Goal: Task Accomplishment & Management: Complete application form

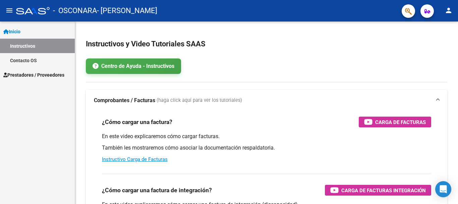
click at [33, 73] on span "Prestadores / Proveedores" at bounding box center [33, 74] width 61 height 7
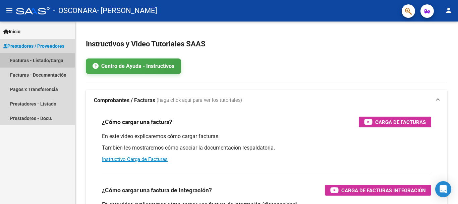
click at [23, 60] on link "Facturas - Listado/Carga" at bounding box center [37, 60] width 75 height 14
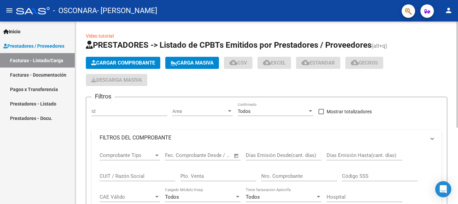
click at [118, 62] on span "Cargar Comprobante" at bounding box center [123, 63] width 64 height 6
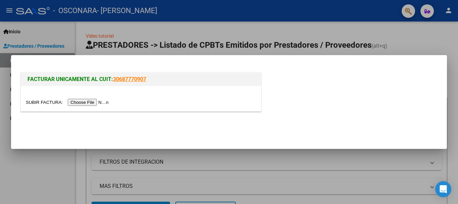
click at [88, 102] on input "file" at bounding box center [68, 102] width 85 height 7
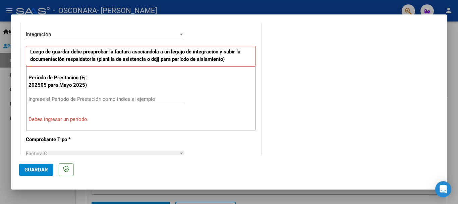
scroll to position [161, 0]
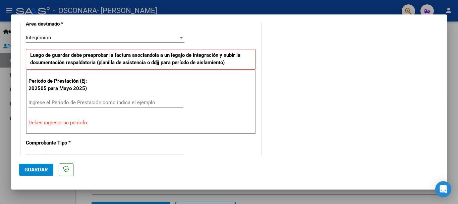
click at [113, 102] on input "Ingrese el Período de Prestación como indica el ejemplo" at bounding box center [106, 102] width 155 height 6
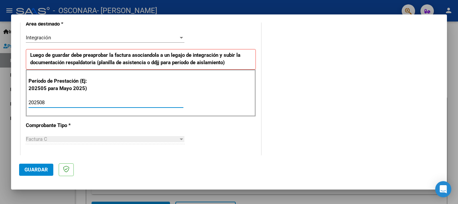
type input "202508"
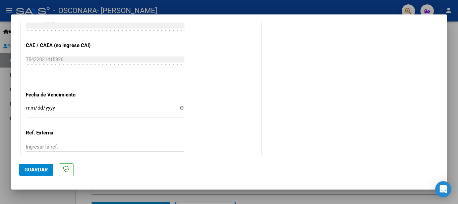
scroll to position [434, 0]
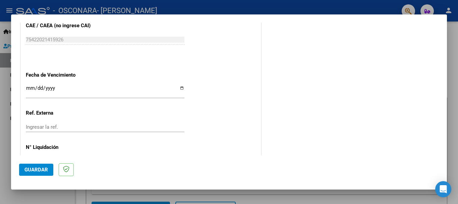
click at [180, 87] on input "Ingresar la fecha" at bounding box center [105, 90] width 159 height 11
type input "[DATE]"
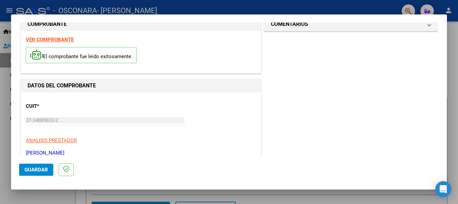
scroll to position [0, 0]
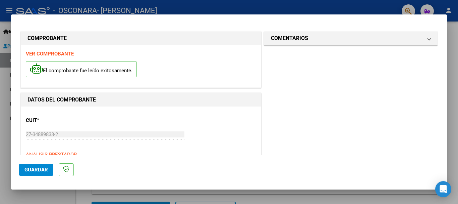
click at [30, 171] on span "Guardar" at bounding box center [35, 169] width 23 height 6
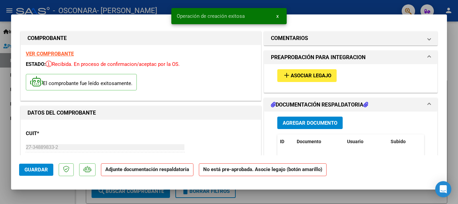
click at [312, 77] on span "Asociar Legajo" at bounding box center [311, 76] width 41 height 6
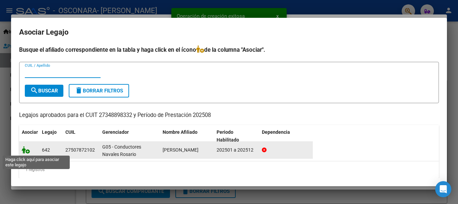
click at [28, 150] on icon at bounding box center [26, 149] width 8 height 7
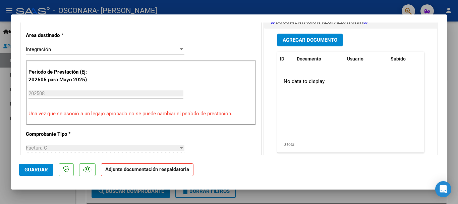
scroll to position [134, 0]
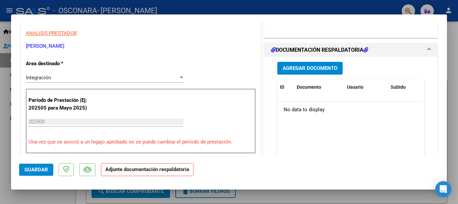
click at [313, 67] on span "Agregar Documento" at bounding box center [310, 68] width 55 height 6
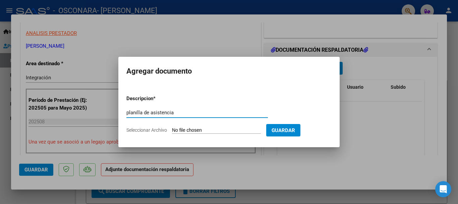
type input "planilla de asistencia"
click at [207, 130] on input "Seleccionar Archivo" at bounding box center [216, 130] width 89 height 6
type input "C:\fakepath\[DATE].pdf"
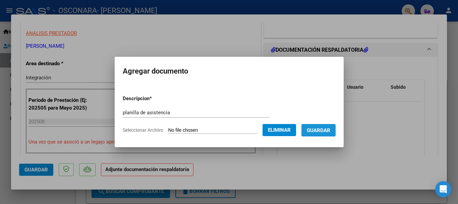
click at [325, 133] on span "Guardar" at bounding box center [318, 130] width 23 height 6
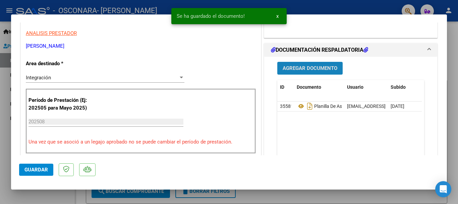
click at [302, 68] on span "Agregar Documento" at bounding box center [310, 68] width 55 height 6
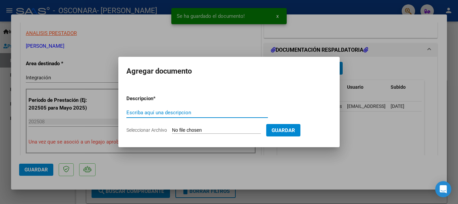
click at [173, 112] on input "Escriba aquí una descripcion" at bounding box center [197, 112] width 142 height 6
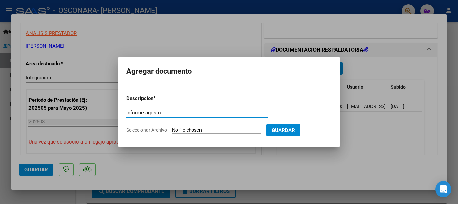
type input "informe agosto"
click at [187, 126] on form "Descripcion * informe agosto Escriba aquí una descripcion Seleccionar Archivo G…" at bounding box center [228, 114] width 205 height 49
click at [189, 131] on input "Seleccionar Archivo" at bounding box center [216, 130] width 89 height 6
type input "C:\fakepath\informe agosto.pdf"
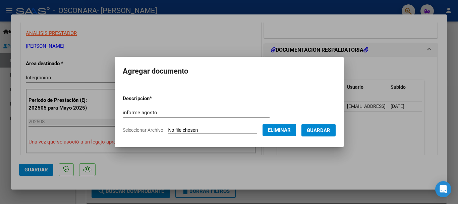
click at [317, 135] on button "Guardar" at bounding box center [319, 130] width 34 height 12
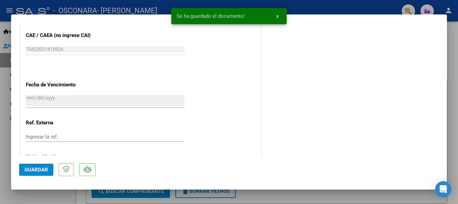
scroll to position [468, 0]
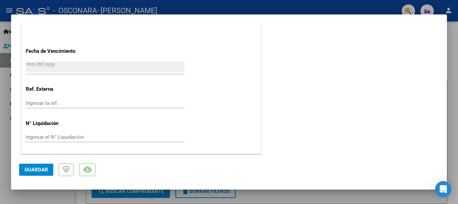
click at [29, 170] on span "Guardar" at bounding box center [35, 169] width 23 height 6
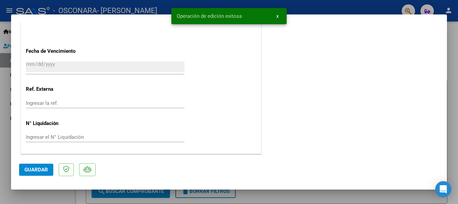
click at [449, 55] on div at bounding box center [229, 102] width 458 height 204
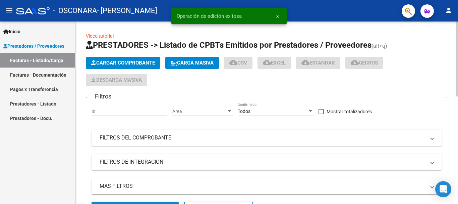
click at [100, 65] on span "Cargar Comprobante" at bounding box center [123, 63] width 64 height 6
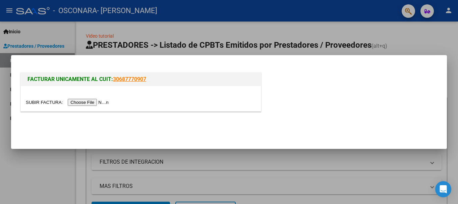
click at [93, 103] on input "file" at bounding box center [68, 102] width 85 height 7
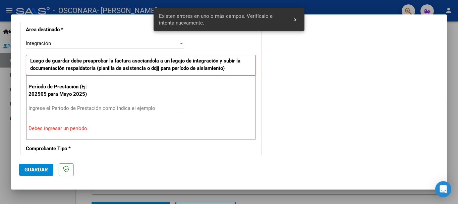
scroll to position [167, 0]
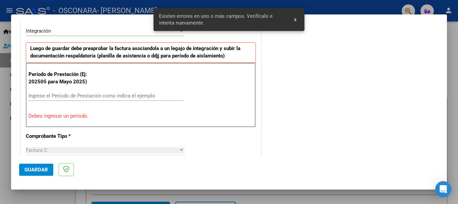
click at [118, 92] on div "Ingrese el Período de Prestación como indica el ejemplo" at bounding box center [106, 96] width 155 height 10
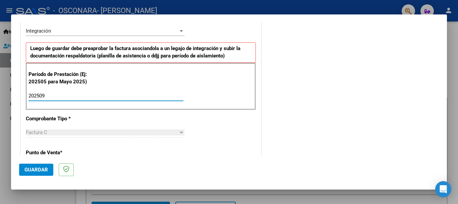
type input "202509"
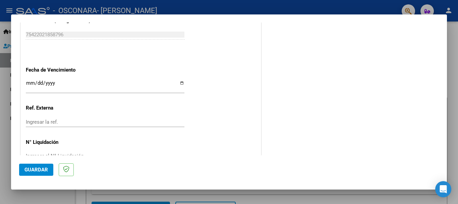
scroll to position [458, 0]
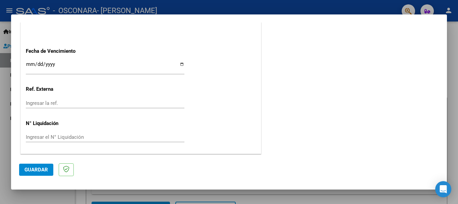
click at [182, 64] on input "Ingresar la fecha" at bounding box center [105, 66] width 159 height 11
type input "[DATE]"
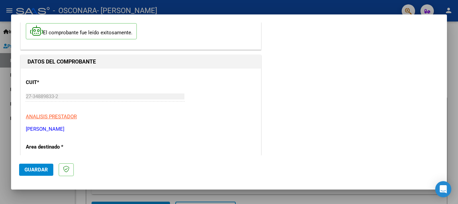
scroll to position [0, 0]
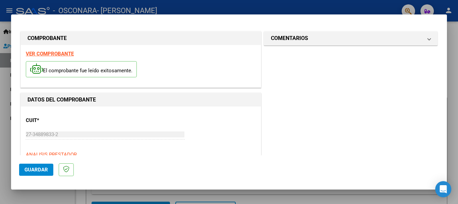
click at [33, 168] on span "Guardar" at bounding box center [35, 169] width 23 height 6
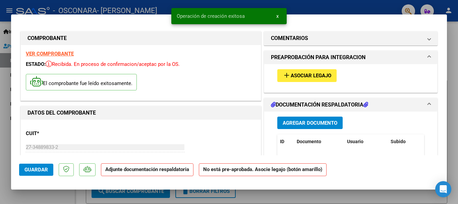
click at [291, 76] on span "Asociar Legajo" at bounding box center [311, 76] width 41 height 6
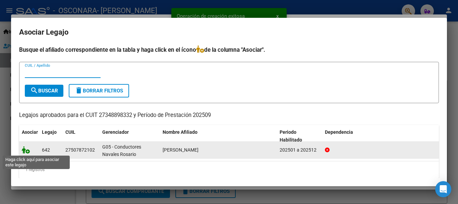
click at [27, 150] on icon at bounding box center [26, 149] width 8 height 7
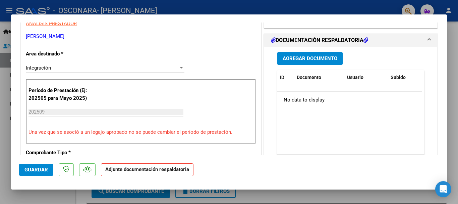
scroll to position [141, 0]
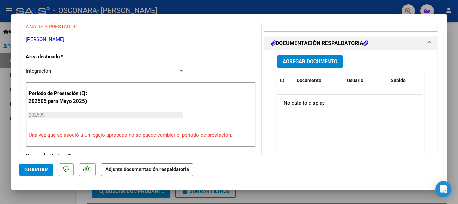
click at [283, 62] on span "Agregar Documento" at bounding box center [310, 62] width 55 height 6
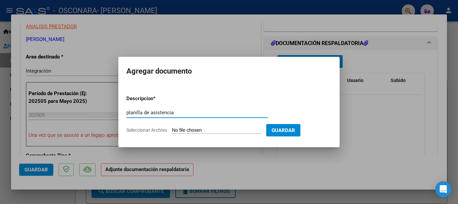
type input "planilla de asistencia"
click at [189, 129] on input "Seleccionar Archivo" at bounding box center [216, 130] width 89 height 6
type input "C:\fakepath\[DATE].pdf"
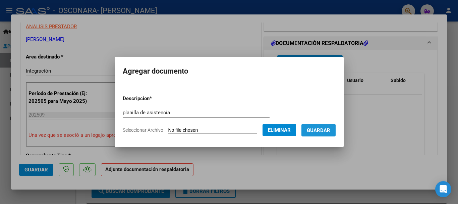
click at [336, 132] on button "Guardar" at bounding box center [319, 130] width 34 height 12
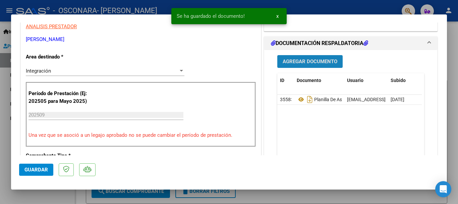
click at [319, 63] on span "Agregar Documento" at bounding box center [310, 62] width 55 height 6
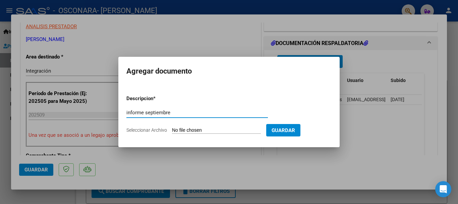
type input "informe septiembre"
click at [219, 132] on input "Seleccionar Archivo" at bounding box center [216, 130] width 89 height 6
type input "C:\fakepath\informe septiembre.pdf"
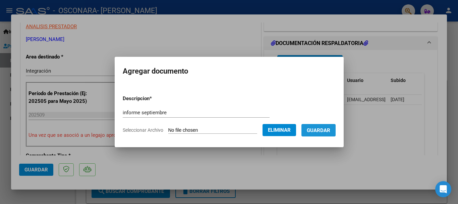
click at [323, 134] on button "Guardar" at bounding box center [319, 130] width 34 height 12
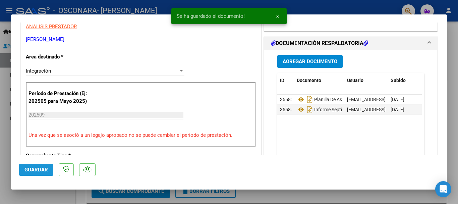
click at [25, 167] on span "Guardar" at bounding box center [35, 169] width 23 height 6
click at [453, 37] on div at bounding box center [229, 102] width 458 height 204
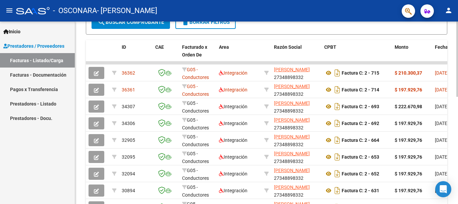
scroll to position [187, 0]
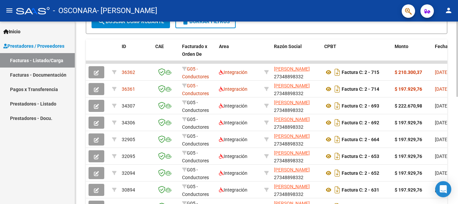
click at [457, 120] on div at bounding box center [458, 137] width 2 height 75
